Goal: Transaction & Acquisition: Purchase product/service

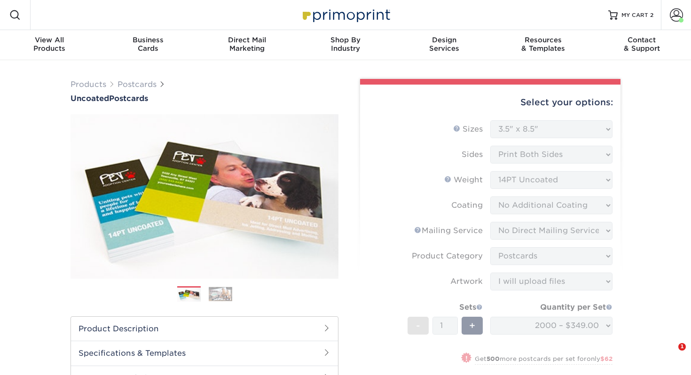
select select "3.50x8.50"
select select "3e5e9bdd-d78a-4c28-a41d-fe1407925ca6"
select select "9b7272e0-d6c8-4c3c-8e97-d3a1bcdab858"
select select "upload"
select select "2000 – $349.00"
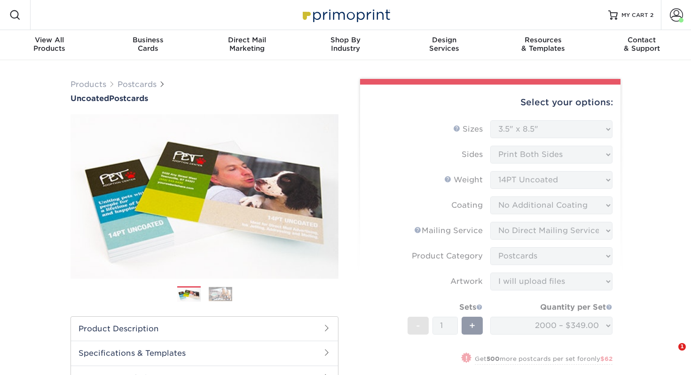
scroll to position [514, 0]
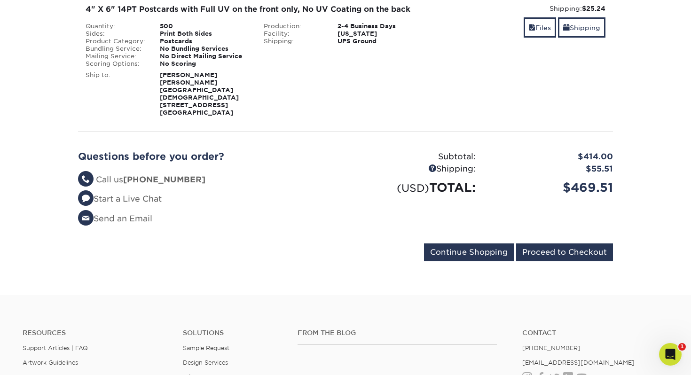
scroll to position [315, 0]
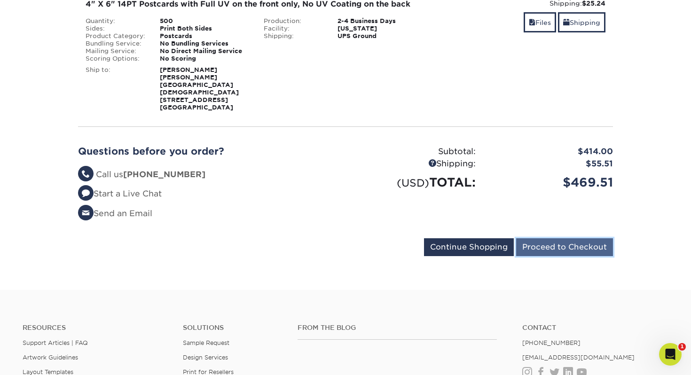
click at [533, 238] on input "Proceed to Checkout" at bounding box center [564, 247] width 97 height 18
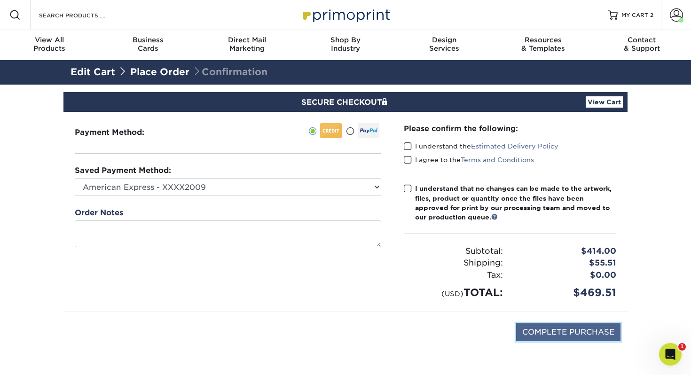
click at [546, 330] on input "COMPLETE PURCHASE" at bounding box center [568, 332] width 104 height 18
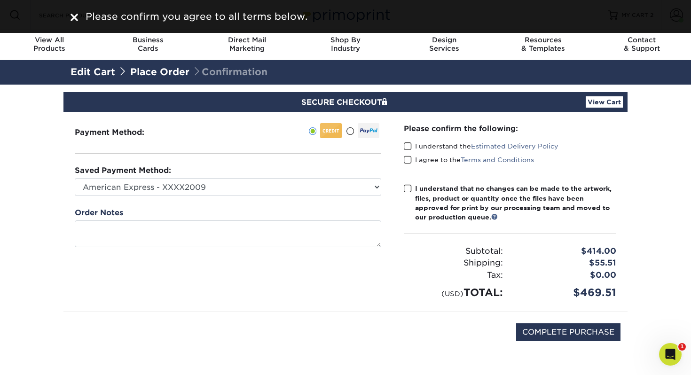
click at [409, 148] on span at bounding box center [408, 146] width 8 height 9
click at [0, 0] on input "I understand the Estimated Delivery Policy" at bounding box center [0, 0] width 0 height 0
click at [409, 159] on span at bounding box center [408, 160] width 8 height 9
click at [0, 0] on input "I agree to the Terms and Conditions" at bounding box center [0, 0] width 0 height 0
click at [408, 185] on span at bounding box center [408, 188] width 8 height 9
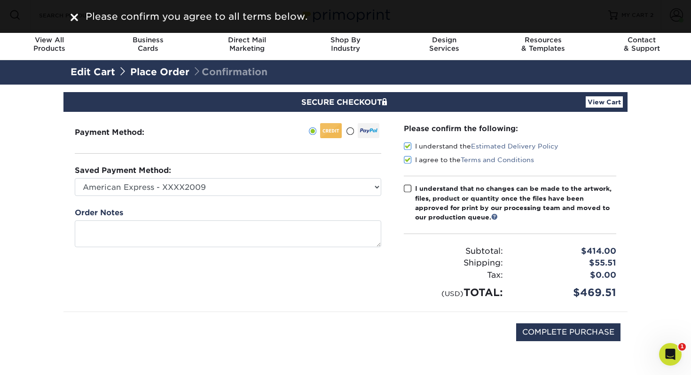
click at [0, 0] on input "I understand that no changes can be made to the artwork, files, product or quan…" at bounding box center [0, 0] width 0 height 0
click at [543, 333] on input "COMPLETE PURCHASE" at bounding box center [568, 332] width 104 height 18
type input "PROCESSING, PLEASE WAIT..."
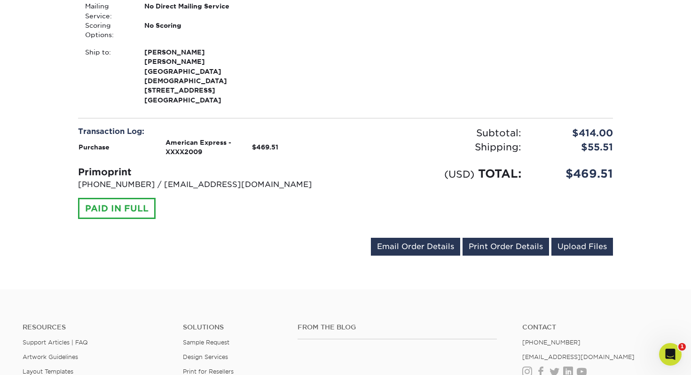
scroll to position [556, 0]
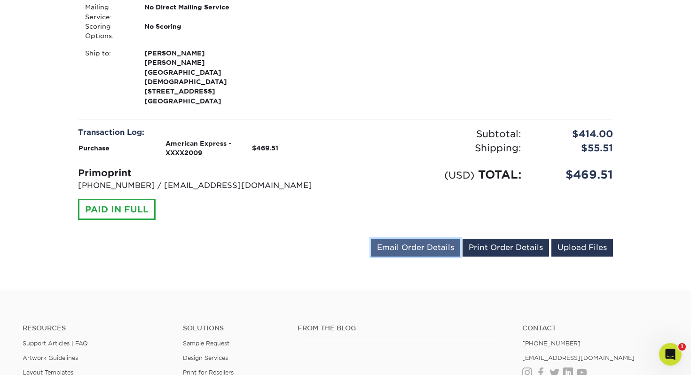
click at [405, 239] on link "Email Order Details" at bounding box center [415, 248] width 89 height 18
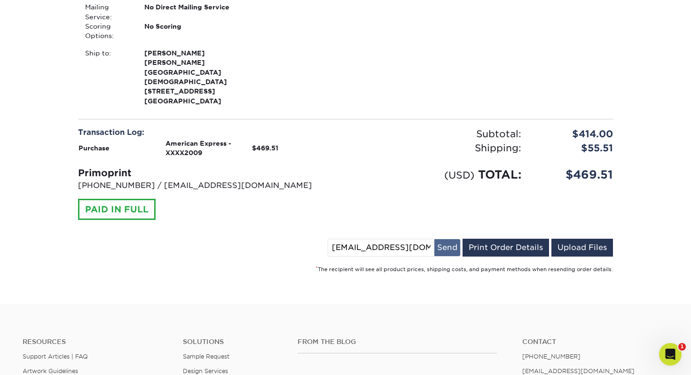
click at [441, 239] on button "Send" at bounding box center [447, 247] width 26 height 17
drag, startPoint x: 330, startPoint y: 208, endPoint x: 296, endPoint y: 207, distance: 33.9
click at [297, 239] on div "media@stewartroad.org Invoice Sent! Email Order Details Print Order Details Upl…" at bounding box center [345, 250] width 535 height 22
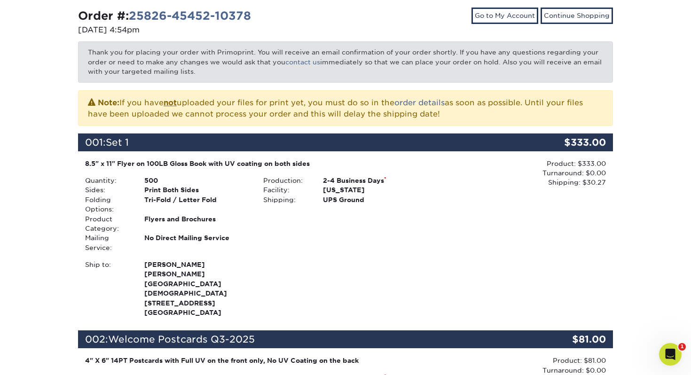
scroll to position [126, 0]
